Goal: Task Accomplishment & Management: Manage account settings

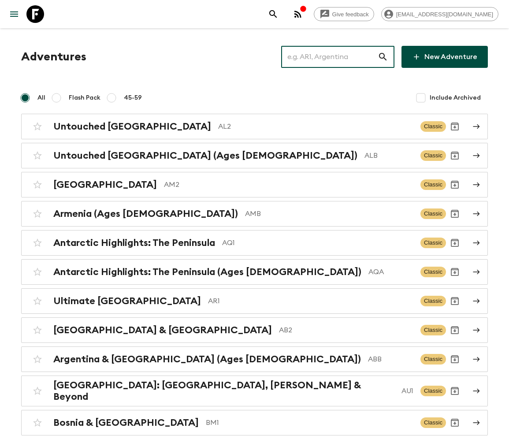
click at [335, 57] on input "text" at bounding box center [329, 57] width 97 height 25
type input "EG1"
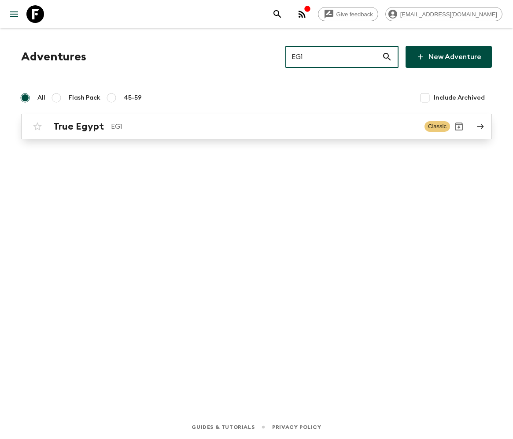
click at [77, 126] on h2 "True Egypt" at bounding box center [78, 126] width 51 height 11
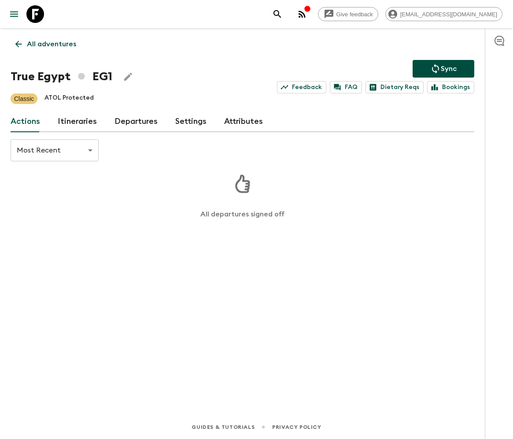
click at [134, 121] on link "Departures" at bounding box center [136, 121] width 43 height 21
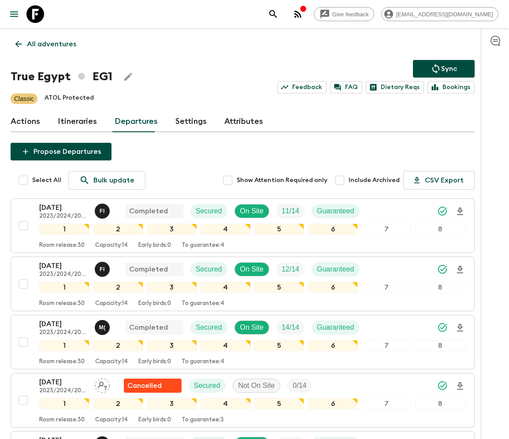
scroll to position [734, 0]
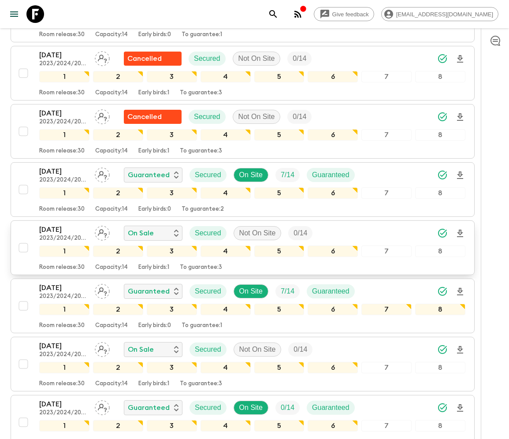
click at [22, 239] on input "checkbox" at bounding box center [24, 248] width 18 height 18
checkbox input "true"
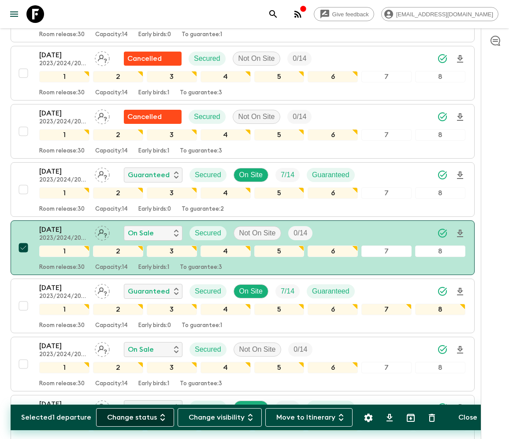
click at [140, 417] on button "Change status" at bounding box center [135, 417] width 78 height 19
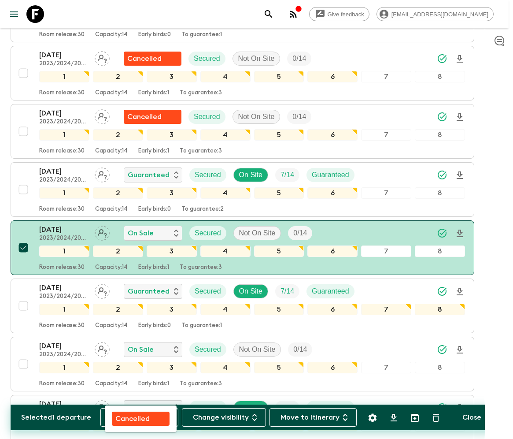
click at [141, 417] on p "Cancelled" at bounding box center [132, 418] width 34 height 11
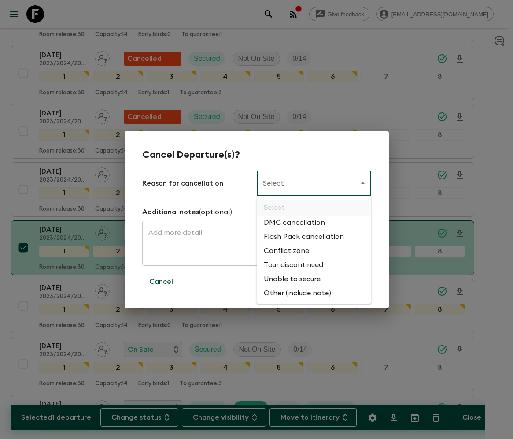
click at [302, 237] on li "Flash Pack cancellation" at bounding box center [314, 237] width 115 height 14
type input "FLASHPACK_CANCELLATION"
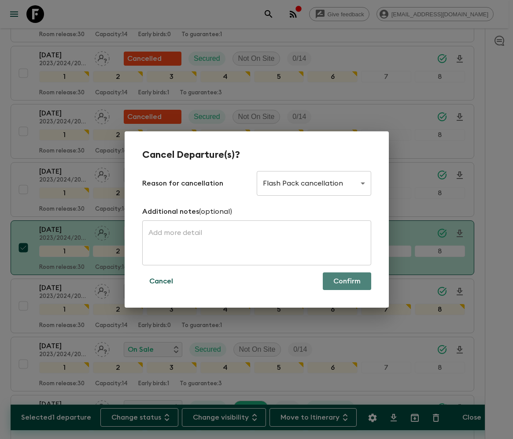
click at [346, 281] on button "Confirm" at bounding box center [347, 281] width 48 height 18
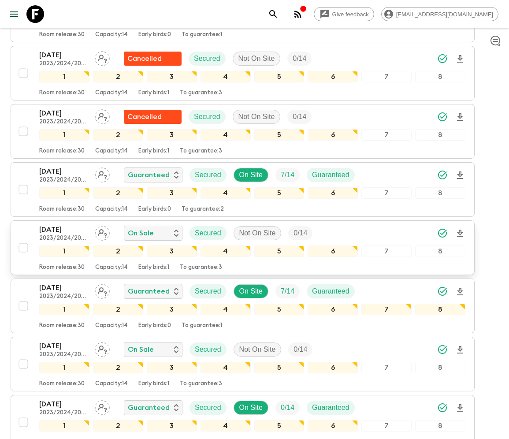
click at [22, 239] on input "checkbox" at bounding box center [24, 248] width 18 height 18
checkbox input "true"
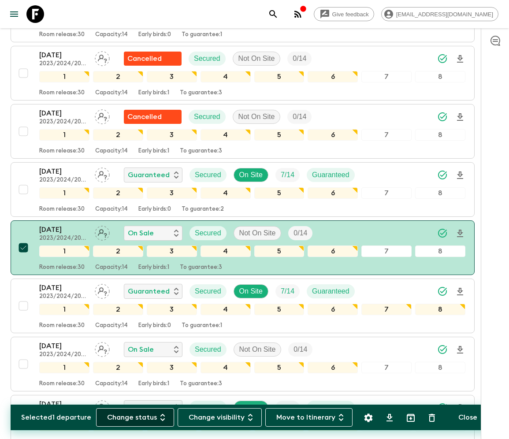
click at [140, 417] on button "Change status" at bounding box center [135, 417] width 78 height 19
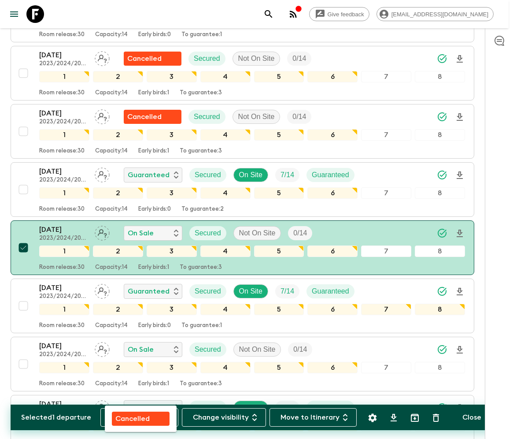
click at [141, 417] on p "Cancelled" at bounding box center [132, 418] width 34 height 11
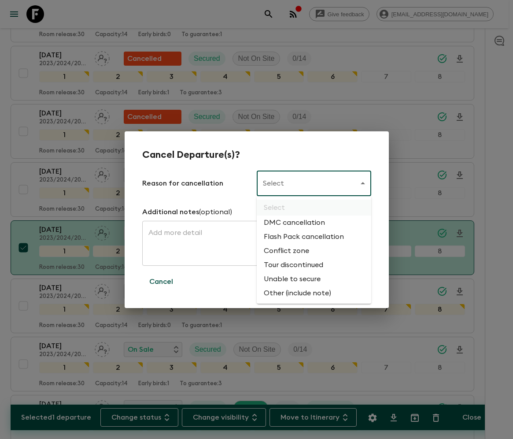
click at [302, 237] on li "Flash Pack cancellation" at bounding box center [314, 237] width 115 height 14
type input "FLASHPACK_CANCELLATION"
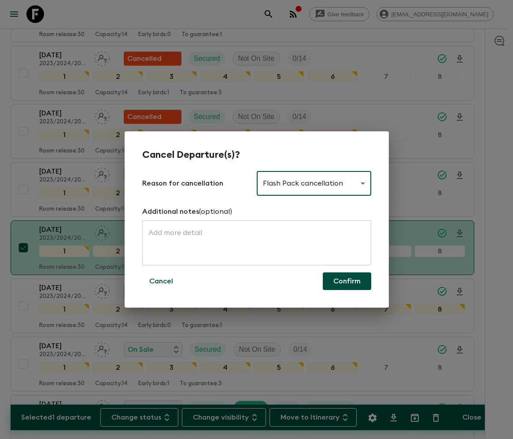
click at [346, 281] on button "Confirm" at bounding box center [347, 281] width 48 height 18
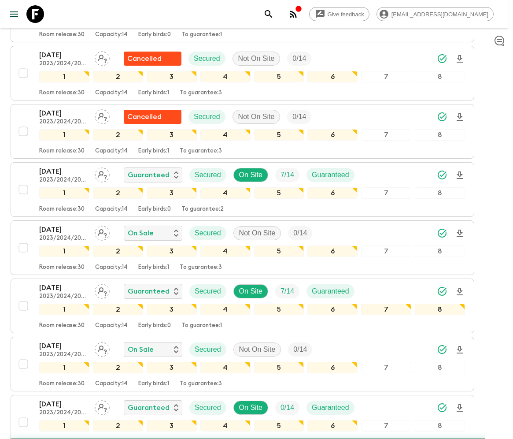
checkbox input "false"
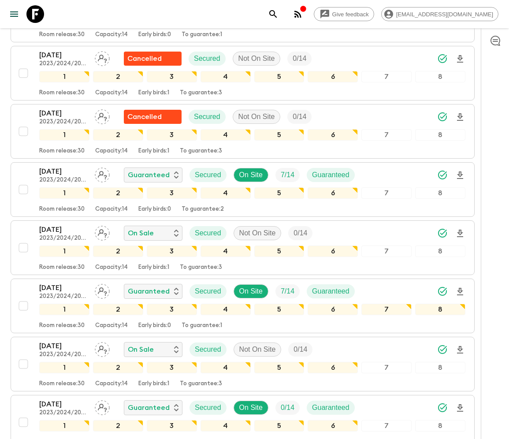
scroll to position [1885, 0]
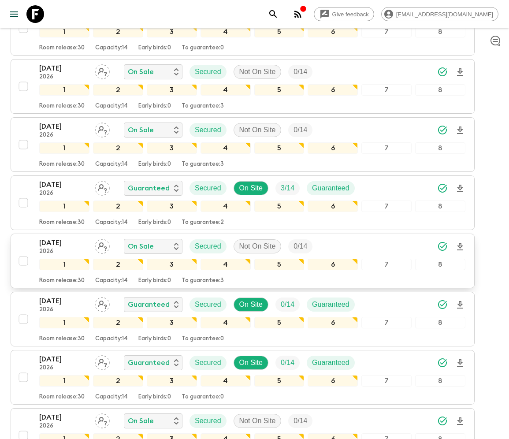
click at [22, 252] on input "checkbox" at bounding box center [24, 261] width 18 height 18
checkbox input "true"
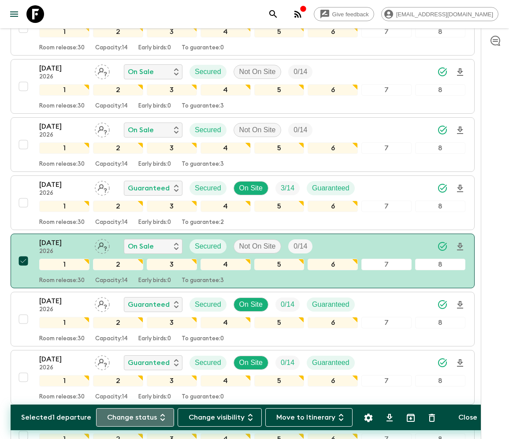
click at [140, 417] on button "Change status" at bounding box center [135, 417] width 78 height 19
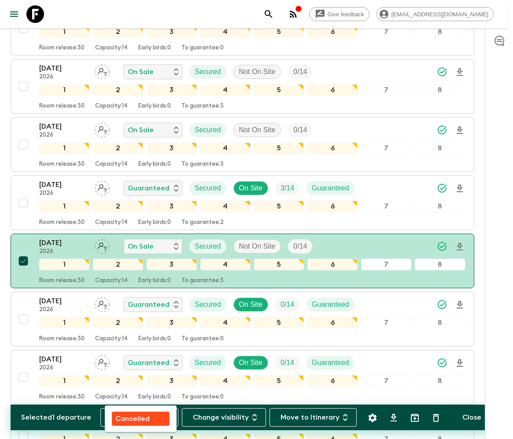
click at [141, 417] on p "Cancelled" at bounding box center [132, 418] width 34 height 11
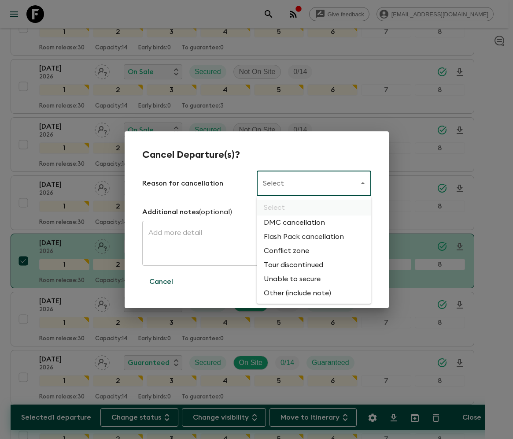
click at [302, 237] on li "Flash Pack cancellation" at bounding box center [314, 237] width 115 height 14
type input "FLASHPACK_CANCELLATION"
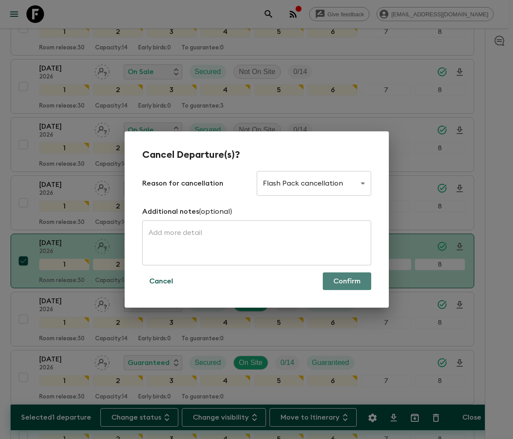
click at [347, 281] on button "Confirm" at bounding box center [347, 281] width 48 height 18
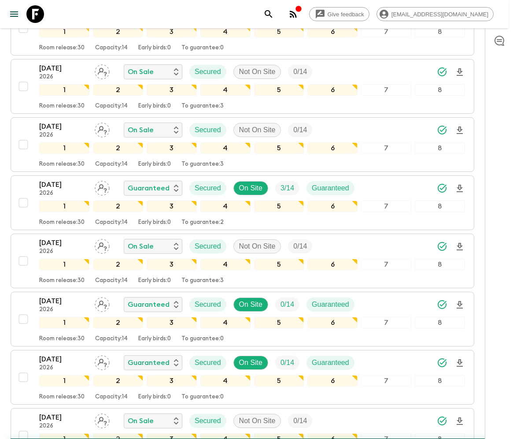
checkbox input "false"
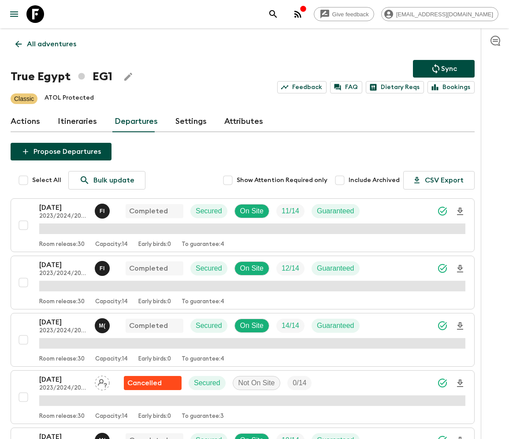
click at [51, 44] on p "All adventures" at bounding box center [51, 44] width 49 height 11
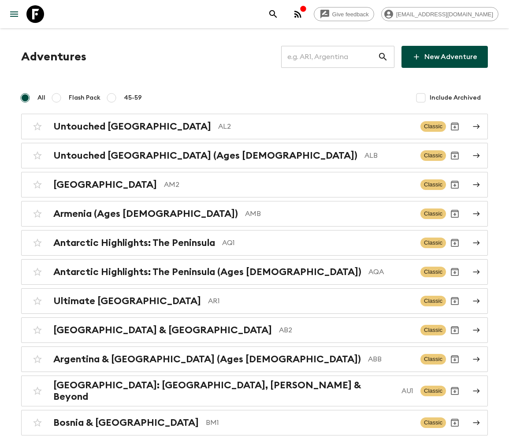
click at [342, 57] on input "text" at bounding box center [329, 57] width 97 height 25
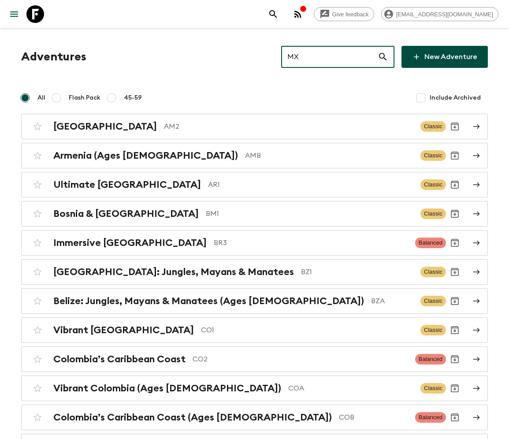
type input "MX2"
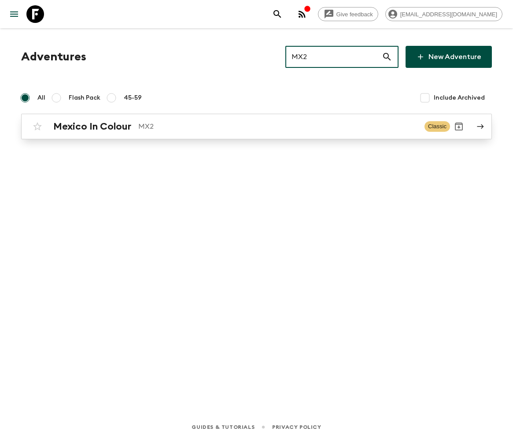
click at [92, 126] on h2 "Mexico In Colour" at bounding box center [92, 126] width 78 height 11
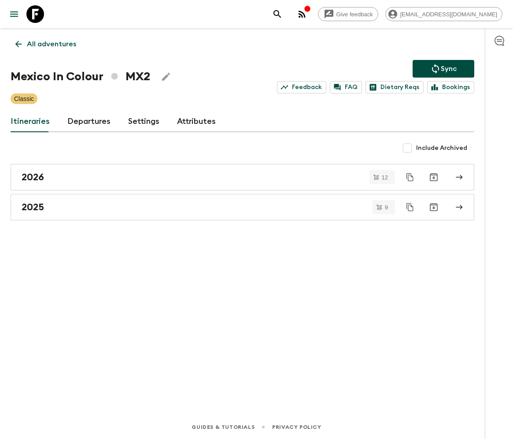
click at [87, 121] on link "Departures" at bounding box center [88, 121] width 43 height 21
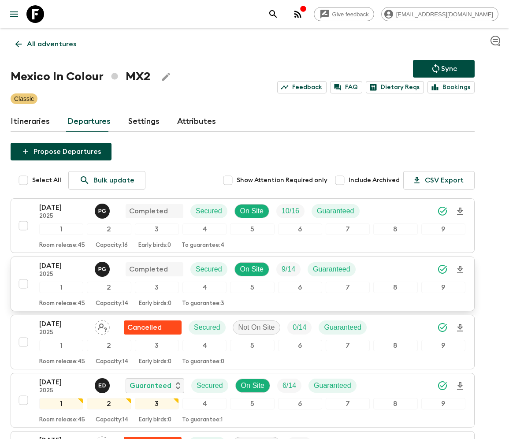
scroll to position [159, 0]
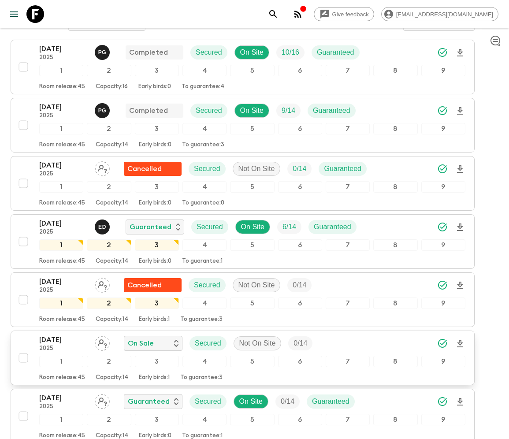
click at [22, 353] on input "checkbox" at bounding box center [24, 358] width 18 height 18
checkbox input "true"
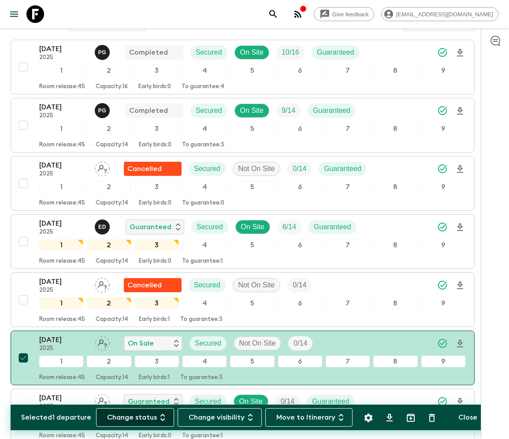
click at [140, 417] on button "Change status" at bounding box center [135, 417] width 78 height 19
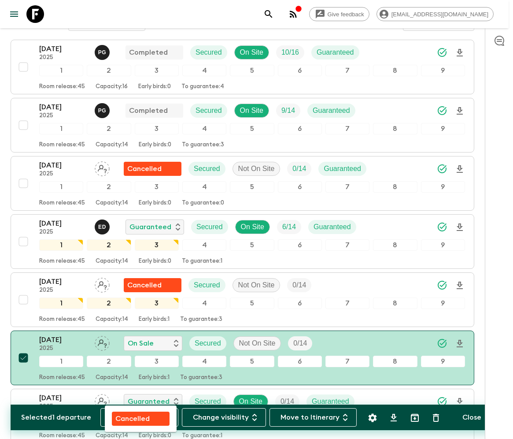
click at [141, 417] on p "Cancelled" at bounding box center [132, 418] width 34 height 11
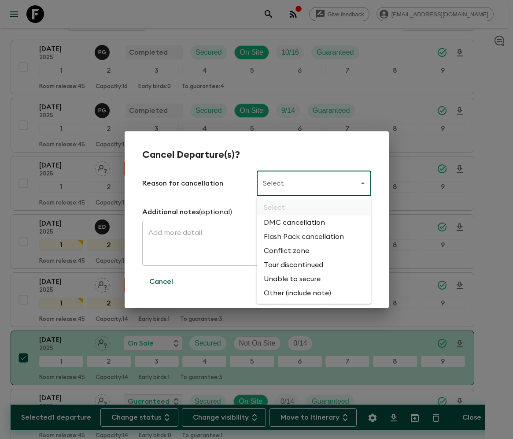
click at [302, 237] on li "Flash Pack cancellation" at bounding box center [314, 237] width 115 height 14
type input "FLASHPACK_CANCELLATION"
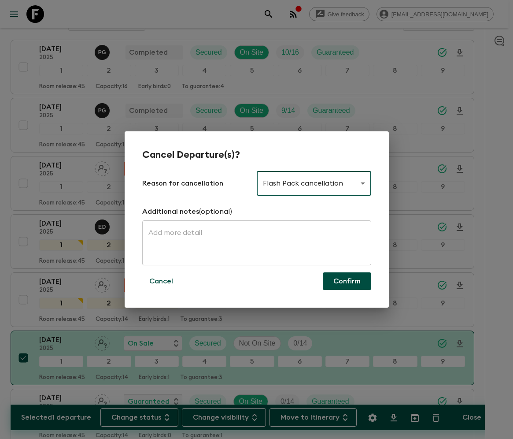
click at [347, 281] on button "Confirm" at bounding box center [347, 281] width 48 height 18
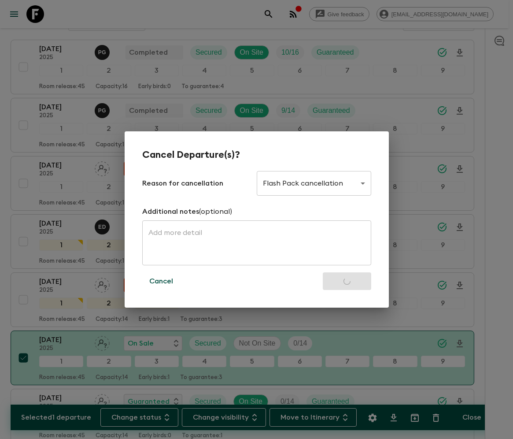
checkbox input "false"
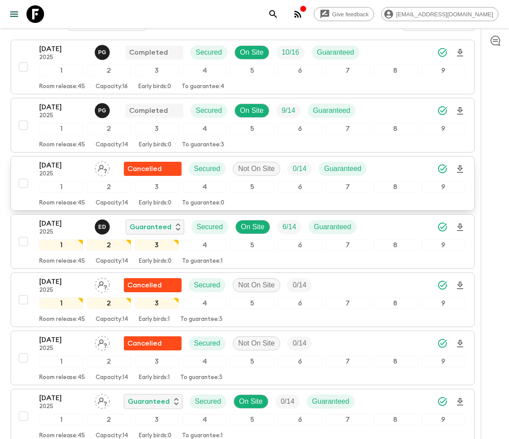
scroll to position [0, 0]
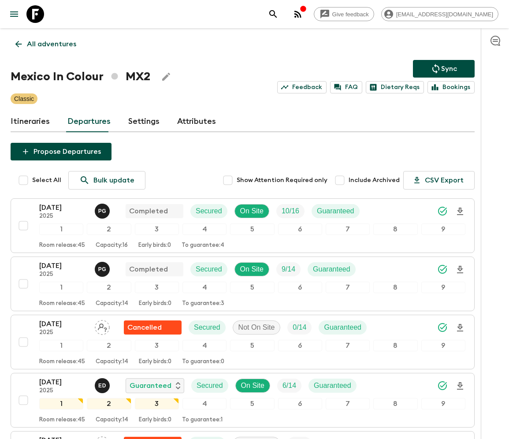
click at [51, 44] on p "All adventures" at bounding box center [51, 44] width 49 height 11
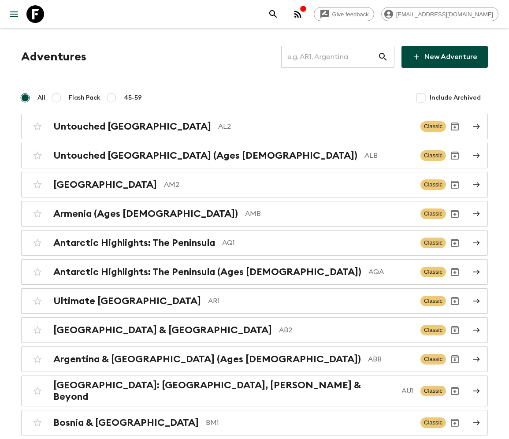
click at [349, 57] on input "text" at bounding box center [329, 57] width 97 height 25
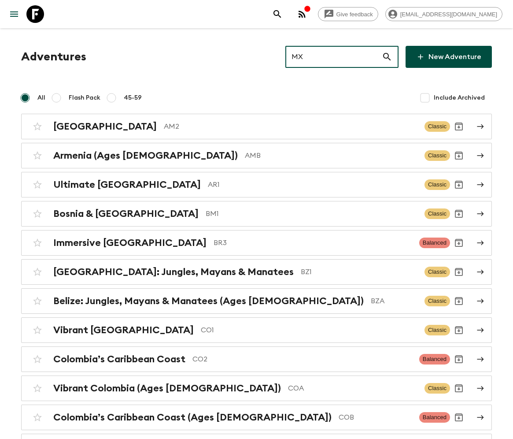
type input "MX3"
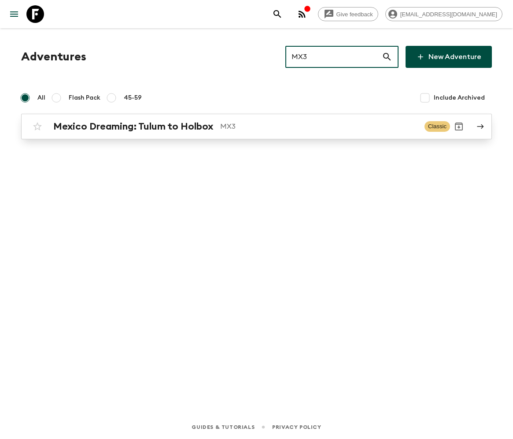
click at [133, 126] on h2 "Mexico Dreaming: Tulum to Holbox" at bounding box center [133, 126] width 160 height 11
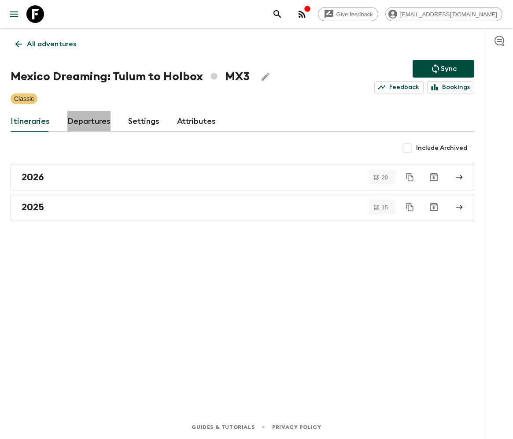
click at [87, 121] on link "Departures" at bounding box center [88, 121] width 43 height 21
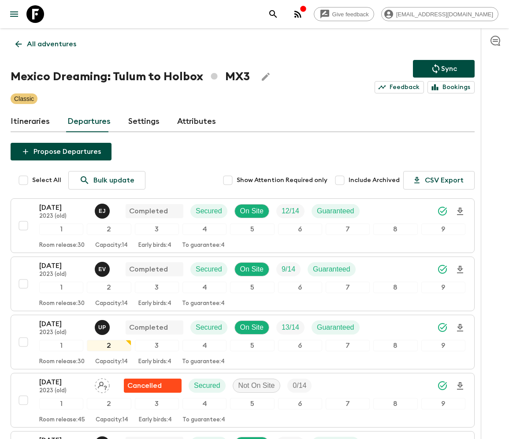
scroll to position [1194, 0]
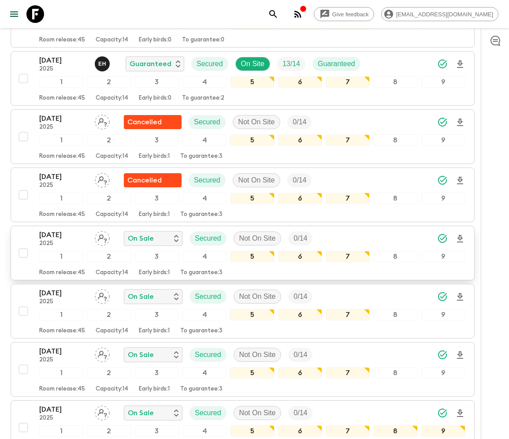
click at [22, 244] on input "checkbox" at bounding box center [24, 253] width 18 height 18
checkbox input "true"
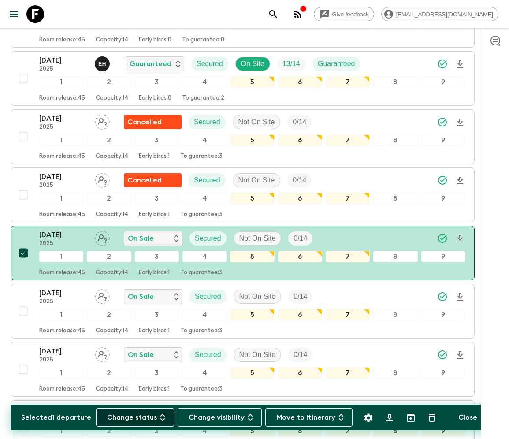
click at [140, 417] on button "Change status" at bounding box center [135, 417] width 78 height 19
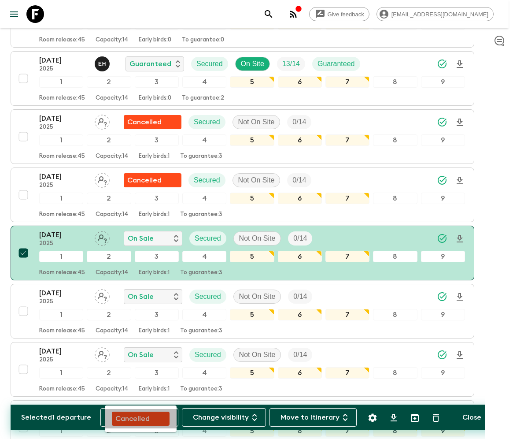
click at [141, 417] on p "Cancelled" at bounding box center [132, 418] width 34 height 11
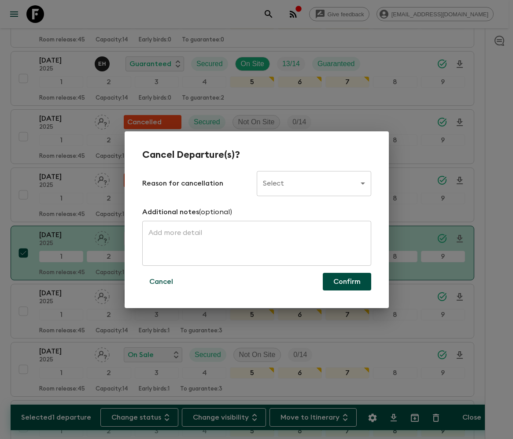
click at [313, 183] on body "Give feedback ellie.b@flashpack.com All adventures Mexico Dreaming: Tulum to Ho…" at bounding box center [256, 340] width 513 height 3068
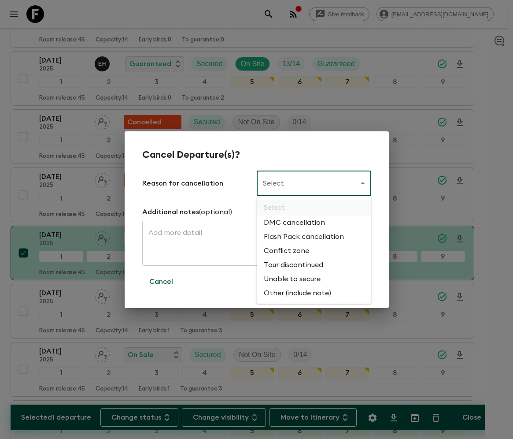
click at [302, 237] on li "Flash Pack cancellation" at bounding box center [314, 237] width 115 height 14
type input "FLASHPACK_CANCELLATION"
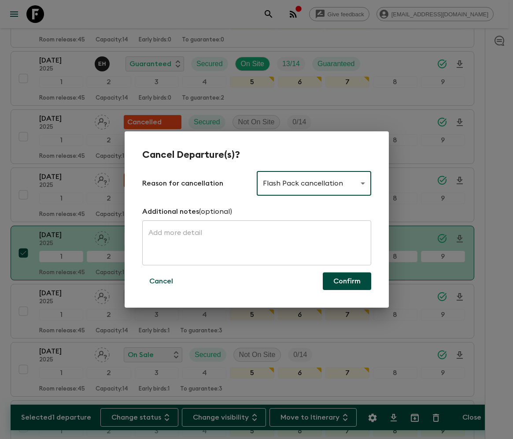
click at [347, 281] on button "Confirm" at bounding box center [347, 281] width 48 height 18
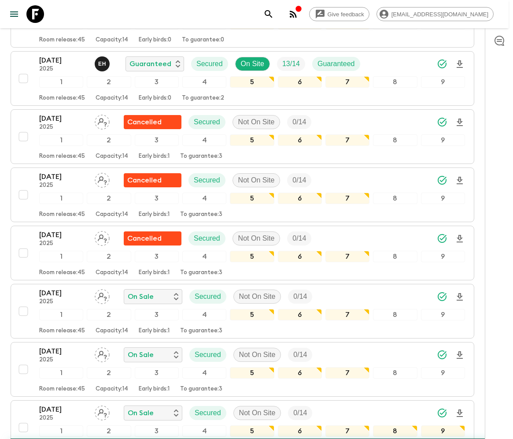
checkbox input "false"
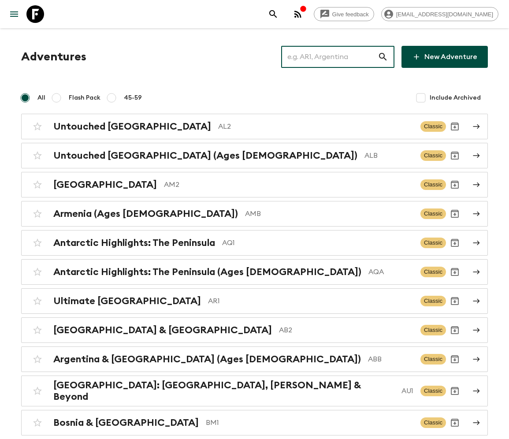
click at [335, 56] on input "text" at bounding box center [329, 57] width 97 height 25
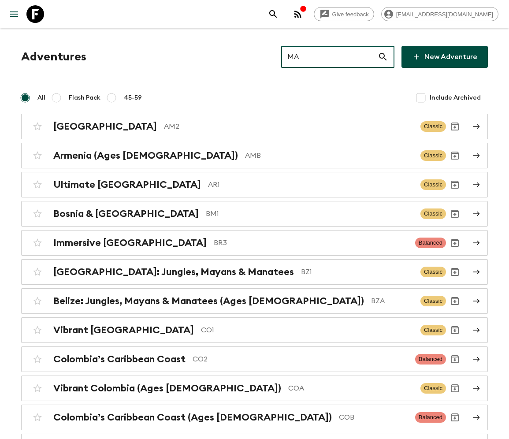
type input "MA3"
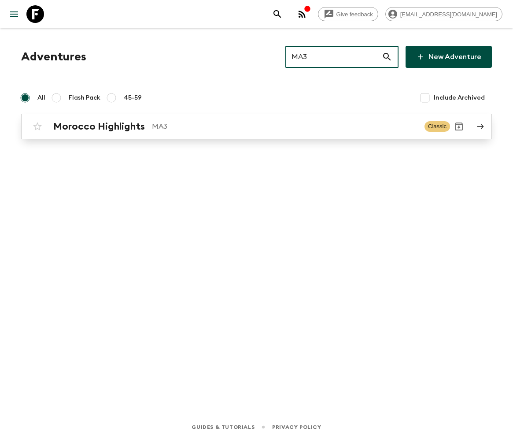
click at [97, 126] on h2 "Morocco Highlights" at bounding box center [99, 126] width 92 height 11
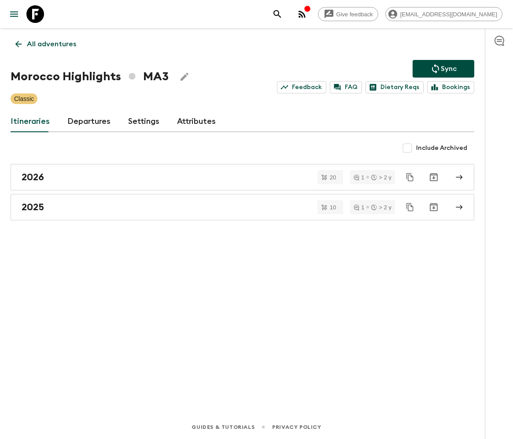
click at [87, 121] on link "Departures" at bounding box center [88, 121] width 43 height 21
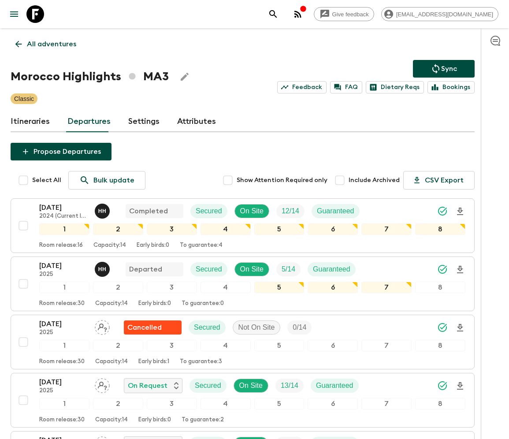
scroll to position [332, 0]
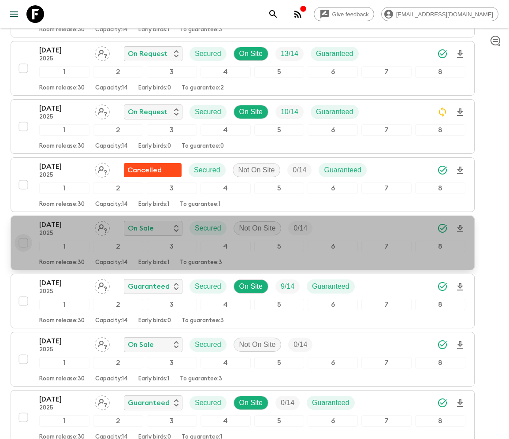
click at [22, 238] on input "checkbox" at bounding box center [24, 243] width 18 height 18
checkbox input "true"
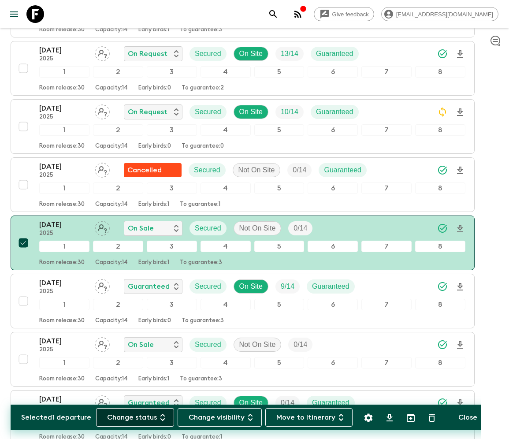
click at [140, 417] on button "Change status" at bounding box center [135, 417] width 78 height 19
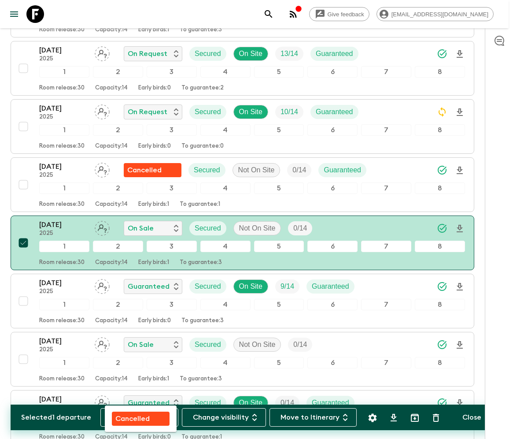
click at [141, 417] on p "Cancelled" at bounding box center [132, 418] width 34 height 11
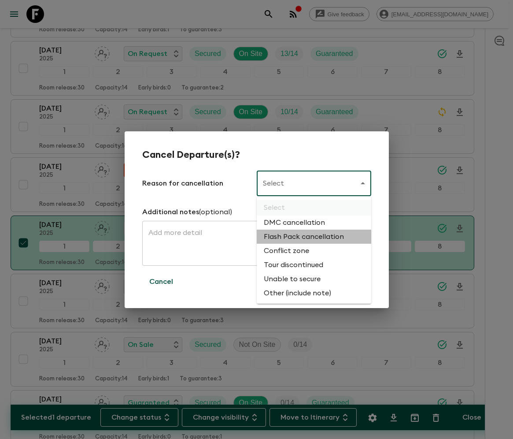
click at [302, 237] on li "Flash Pack cancellation" at bounding box center [314, 237] width 115 height 14
type input "FLASHPACK_CANCELLATION"
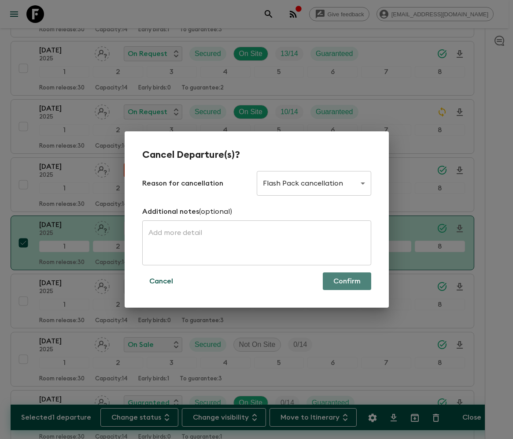
click at [347, 281] on button "Confirm" at bounding box center [347, 281] width 48 height 18
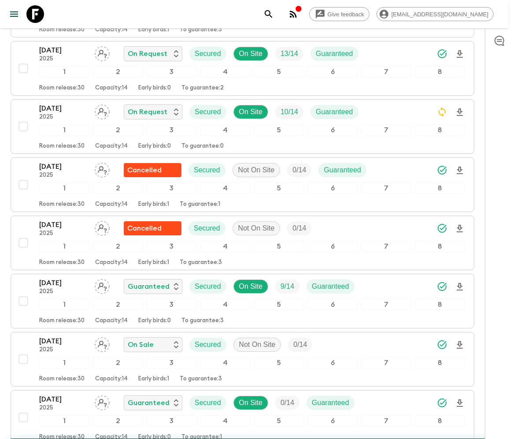
checkbox input "false"
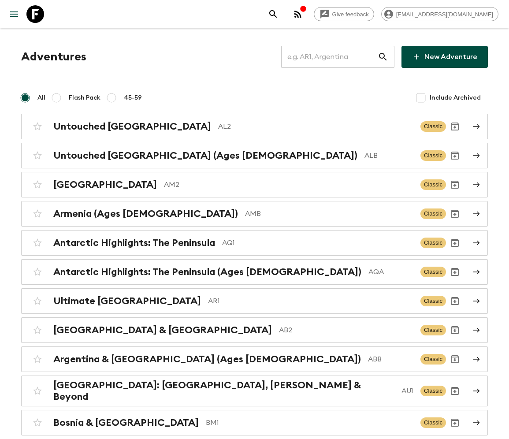
click at [335, 57] on input "text" at bounding box center [329, 57] width 97 height 25
type input "AB2"
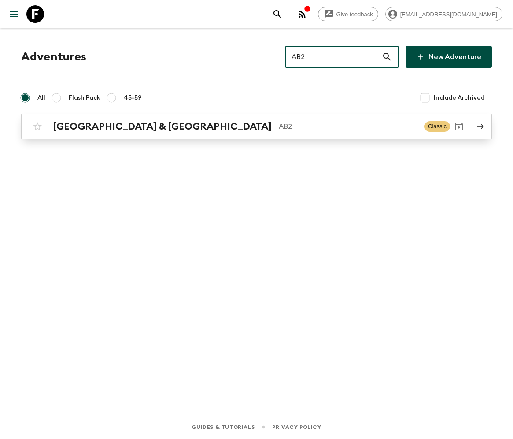
click at [95, 126] on h2 "[GEOGRAPHIC_DATA] & [GEOGRAPHIC_DATA]" at bounding box center [162, 126] width 219 height 11
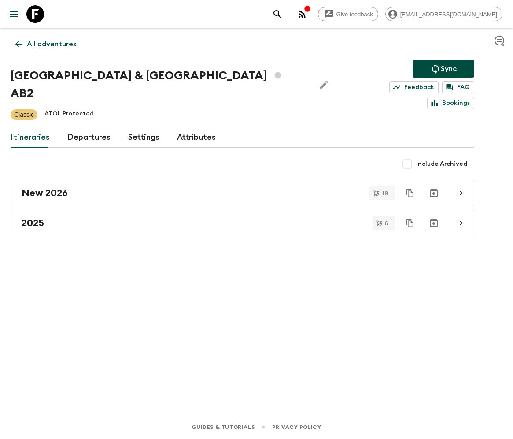
click at [87, 127] on link "Departures" at bounding box center [88, 137] width 43 height 21
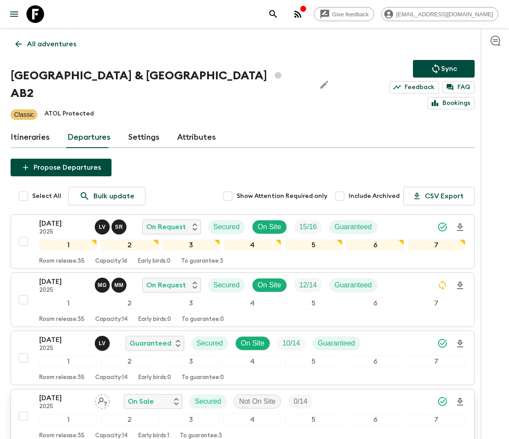
click at [22, 393] on div "26 Nov 2025 2025 On Sale Secured Not On Site 0 / 14 1 2 3 4 5 6 7 Room release:…" at bounding box center [240, 416] width 451 height 47
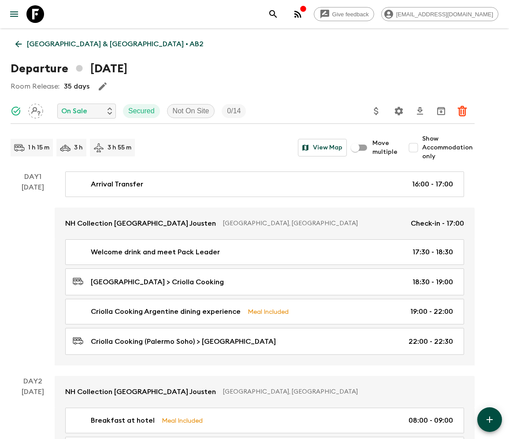
click at [19, 44] on icon at bounding box center [19, 44] width 10 height 10
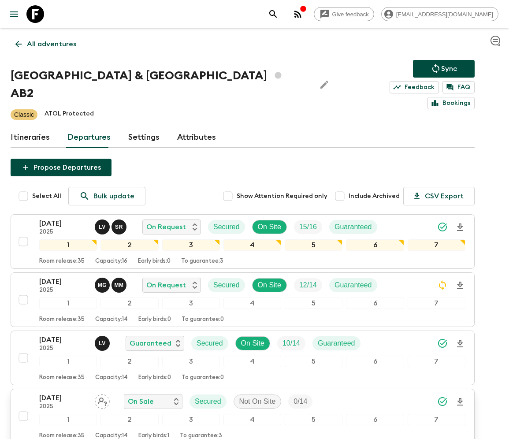
click at [22, 393] on div "26 Nov 2025 2025 On Sale Secured Not On Site 0 / 14 1 2 3 4 5 6 7 Room release:…" at bounding box center [240, 416] width 451 height 47
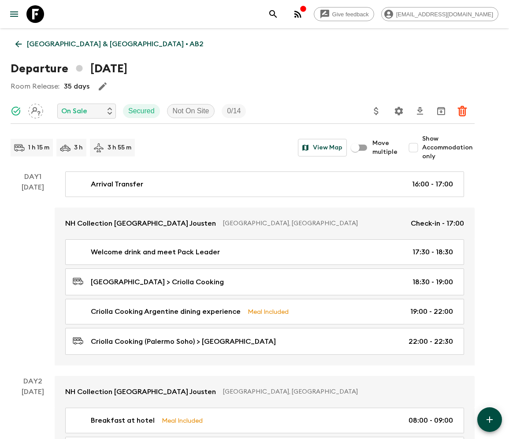
click at [19, 44] on icon at bounding box center [19, 44] width 10 height 10
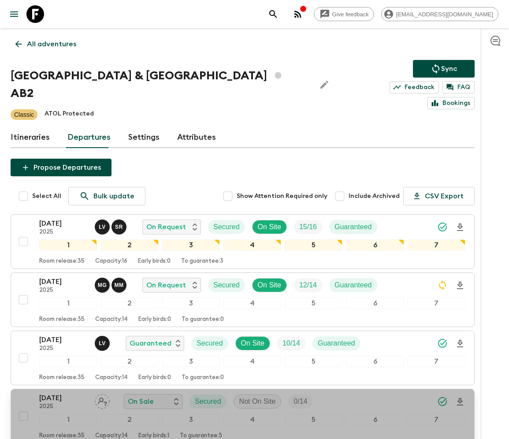
click at [22, 393] on div "26 Nov 2025 2025 On Sale Secured Not On Site 0 / 14 1 2 3 4 5 6 7 Room release:…" at bounding box center [240, 416] width 451 height 47
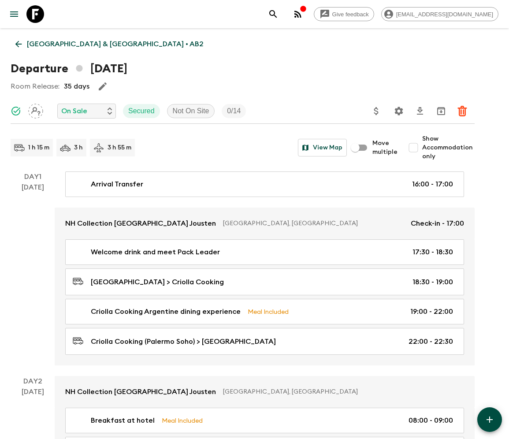
click at [462, 111] on icon "Delete" at bounding box center [462, 111] width 11 height 11
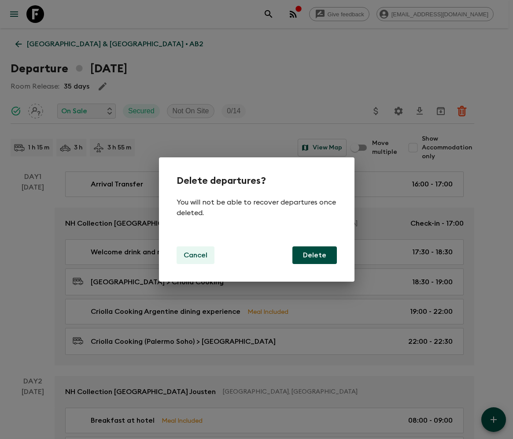
click at [195, 255] on p "Cancel" at bounding box center [196, 255] width 24 height 11
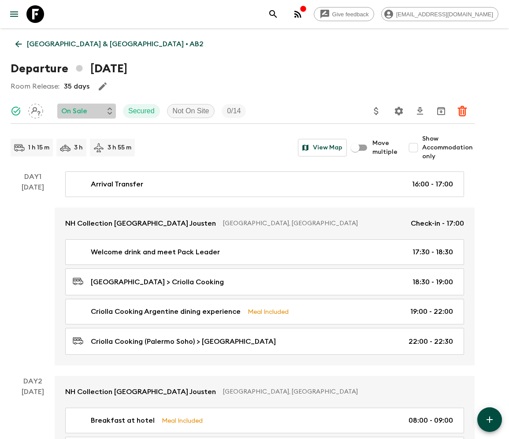
click at [109, 111] on icon at bounding box center [110, 111] width 4 height 7
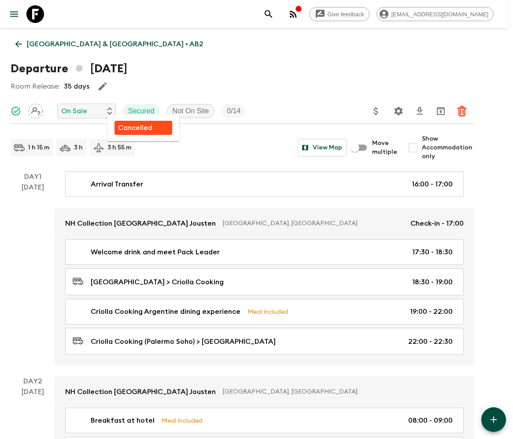
click at [135, 127] on p "Cancelled" at bounding box center [135, 128] width 34 height 11
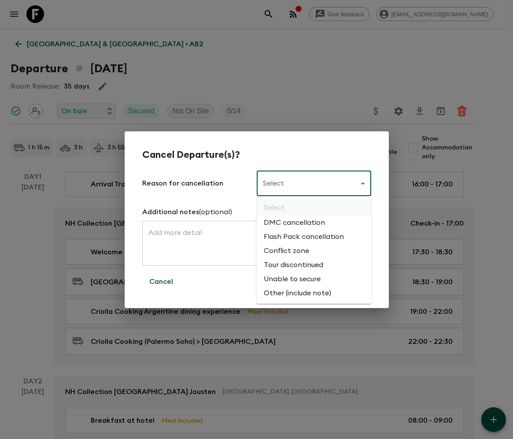
click at [302, 237] on li "Flash Pack cancellation" at bounding box center [314, 237] width 115 height 14
type input "FLASHPACK_CANCELLATION"
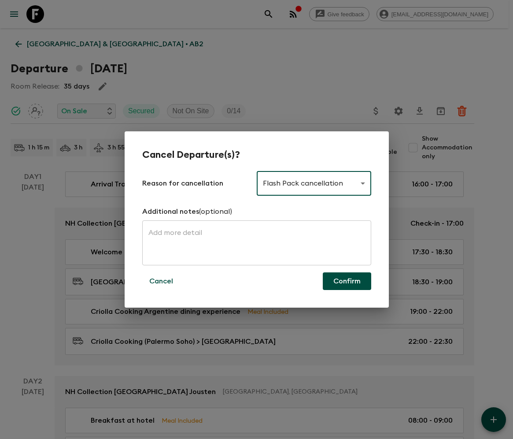
click at [347, 281] on button "Confirm" at bounding box center [347, 281] width 48 height 18
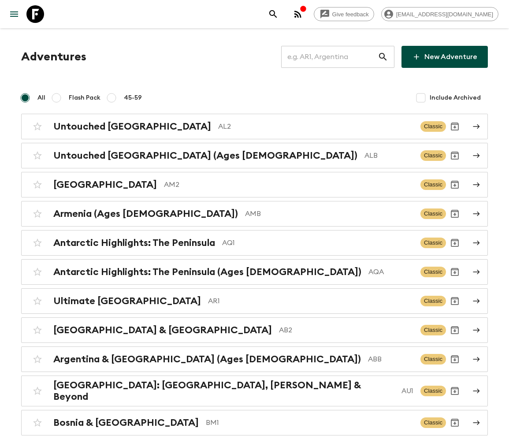
click at [335, 57] on input "text" at bounding box center [329, 57] width 97 height 25
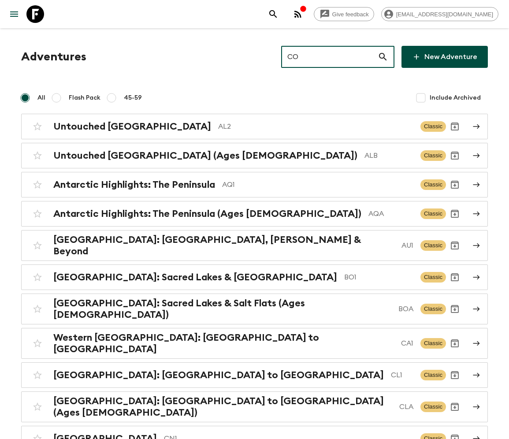
type input "CO2"
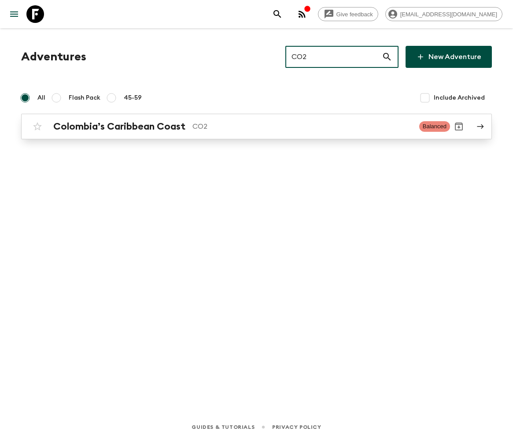
click at [119, 126] on h2 "Colombia’s Caribbean Coast" at bounding box center [119, 126] width 132 height 11
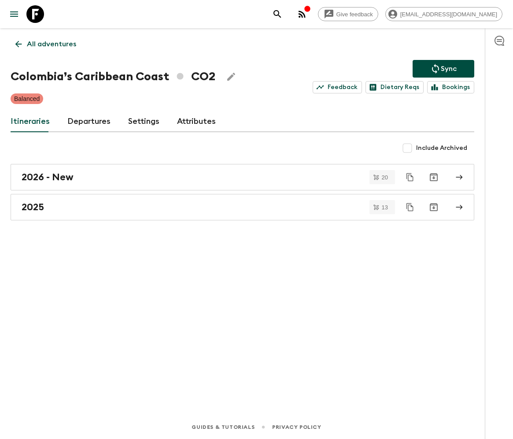
click at [87, 121] on link "Departures" at bounding box center [88, 121] width 43 height 21
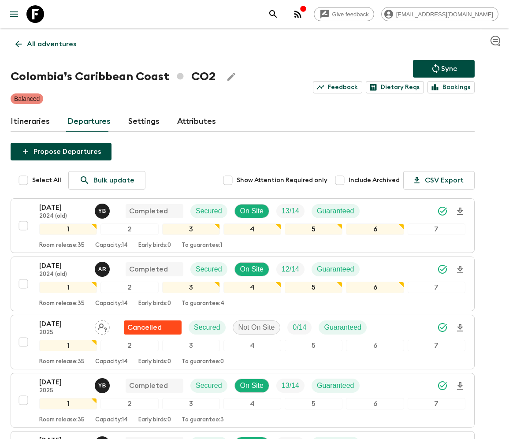
scroll to position [562, 0]
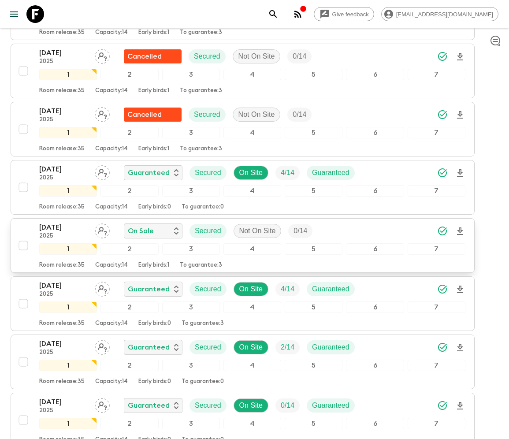
click at [22, 238] on input "checkbox" at bounding box center [24, 246] width 18 height 18
checkbox input "true"
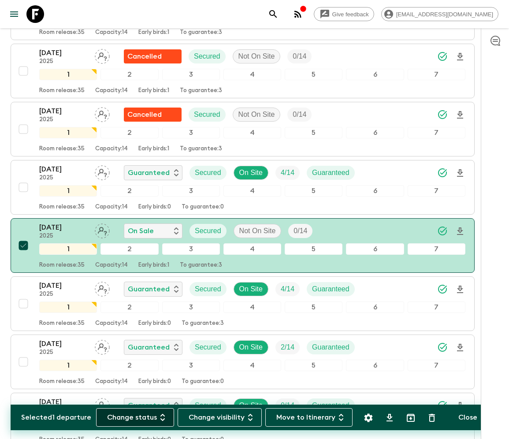
click at [140, 417] on button "Change status" at bounding box center [135, 417] width 78 height 19
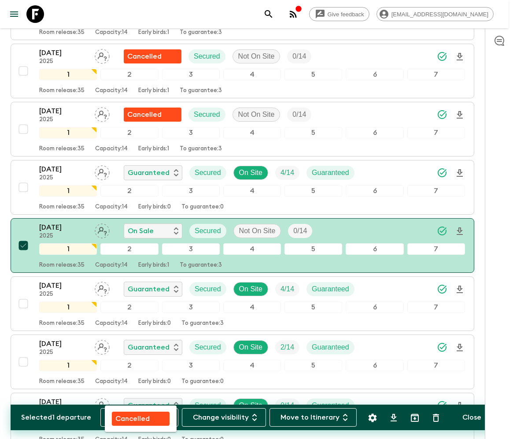
click at [141, 417] on p "Cancelled" at bounding box center [132, 418] width 34 height 11
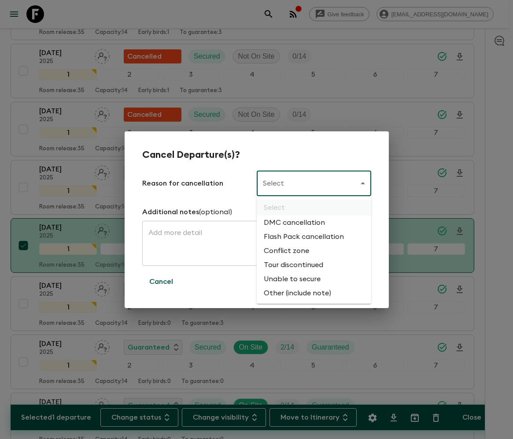
click at [302, 237] on li "Flash Pack cancellation" at bounding box center [314, 237] width 115 height 14
type input "FLASHPACK_CANCELLATION"
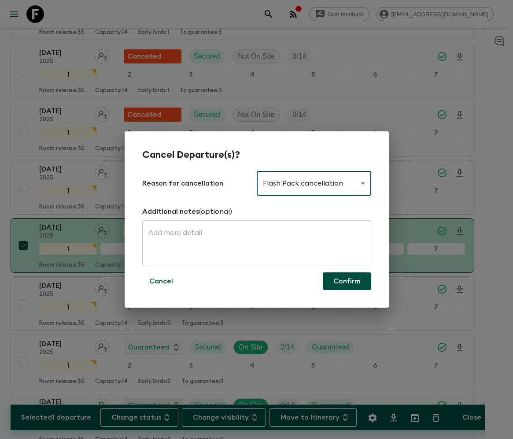
click at [347, 281] on button "Confirm" at bounding box center [347, 281] width 48 height 18
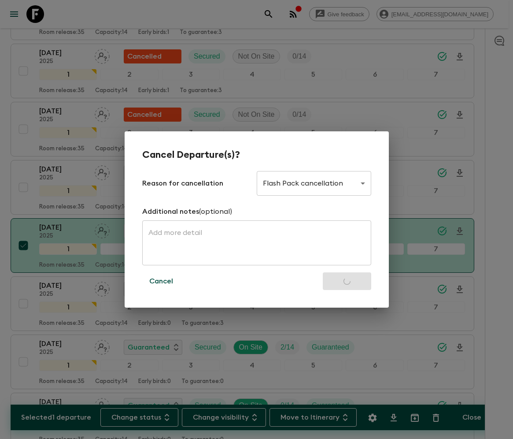
checkbox input "false"
